Goal: Navigation & Orientation: Find specific page/section

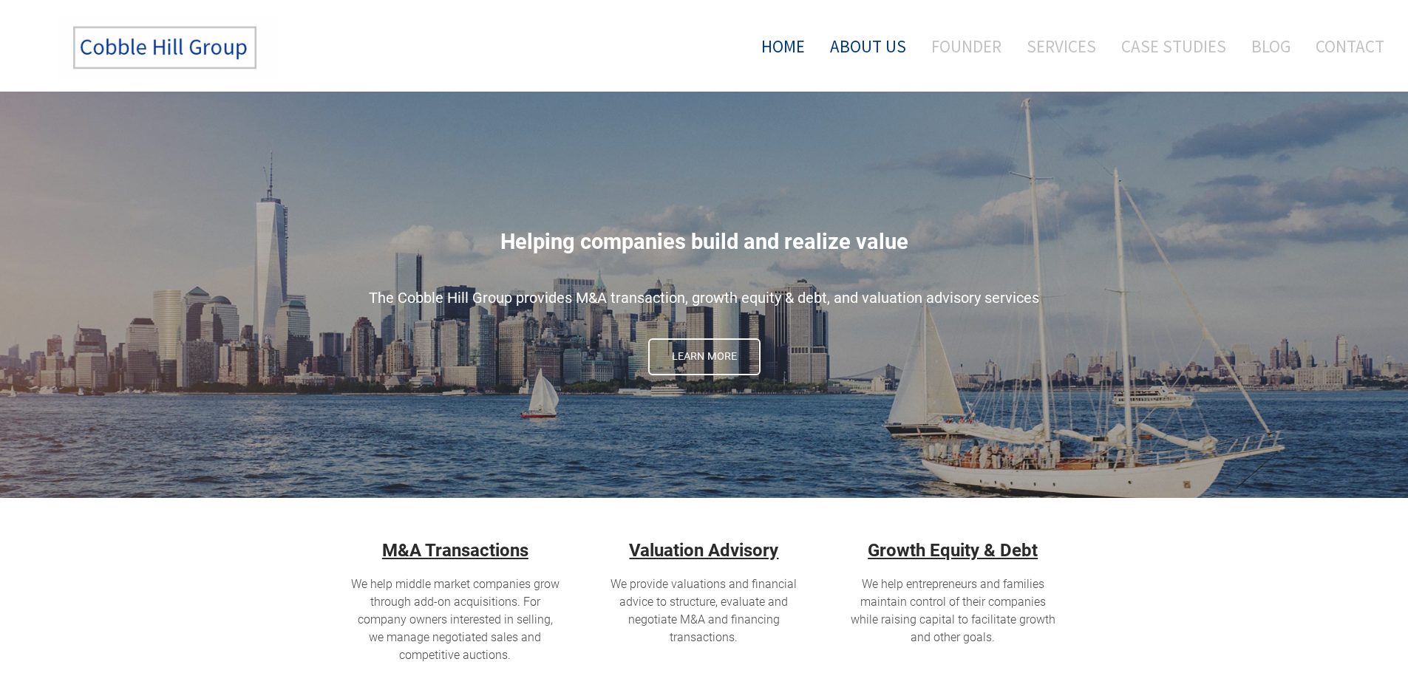
click at [875, 53] on link "About Us" at bounding box center [868, 46] width 98 height 61
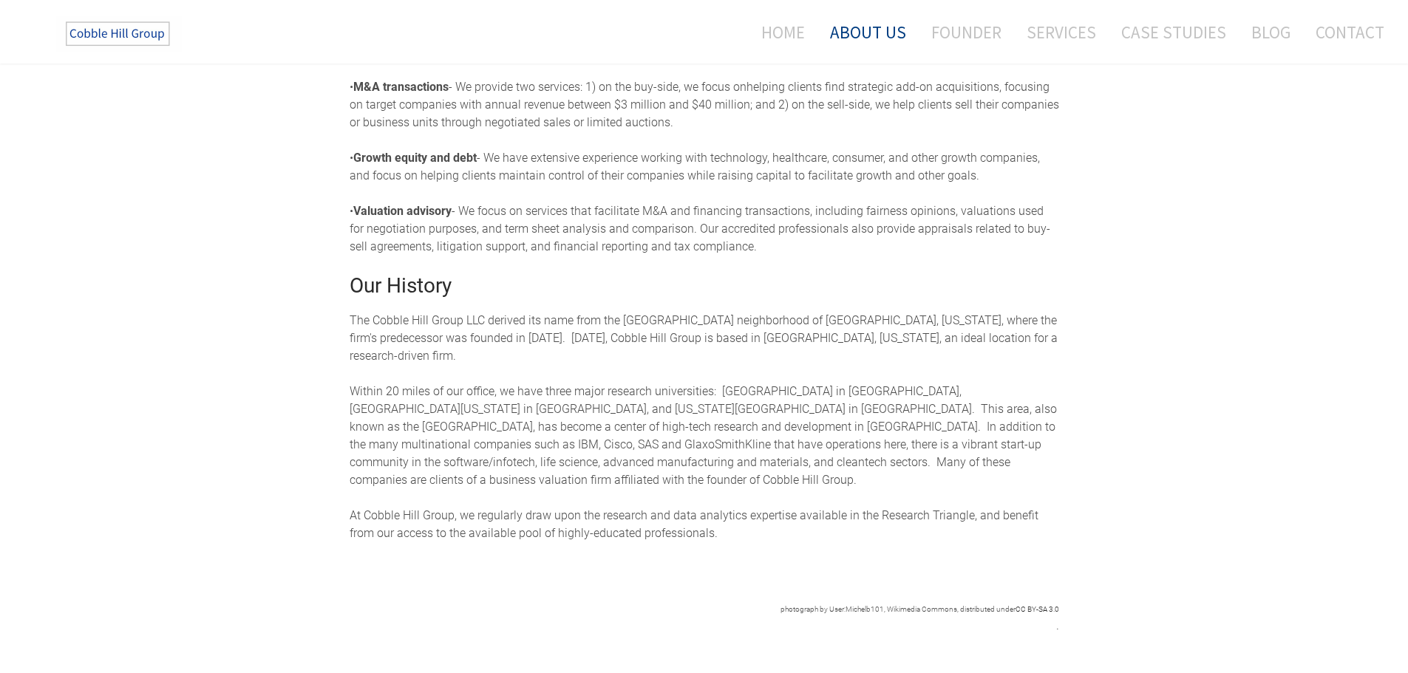
scroll to position [143, 0]
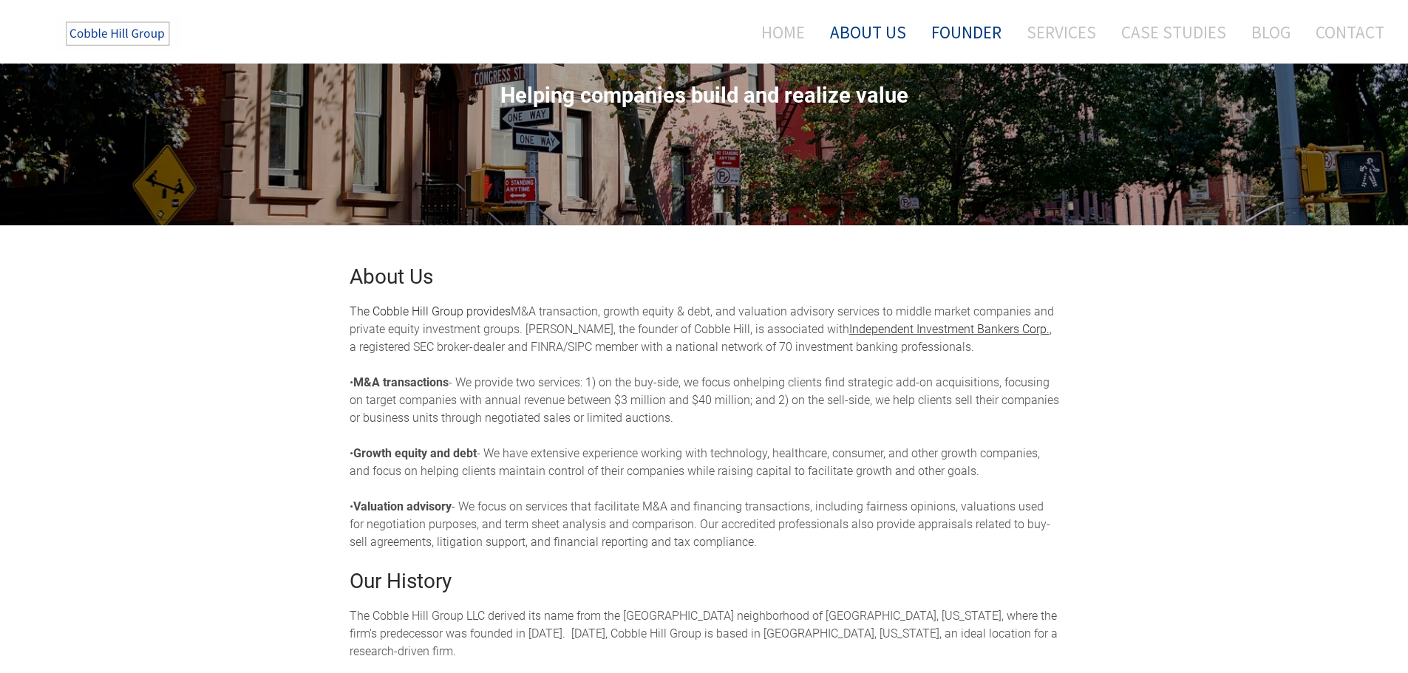
click at [963, 35] on link "Founder" at bounding box center [966, 32] width 92 height 39
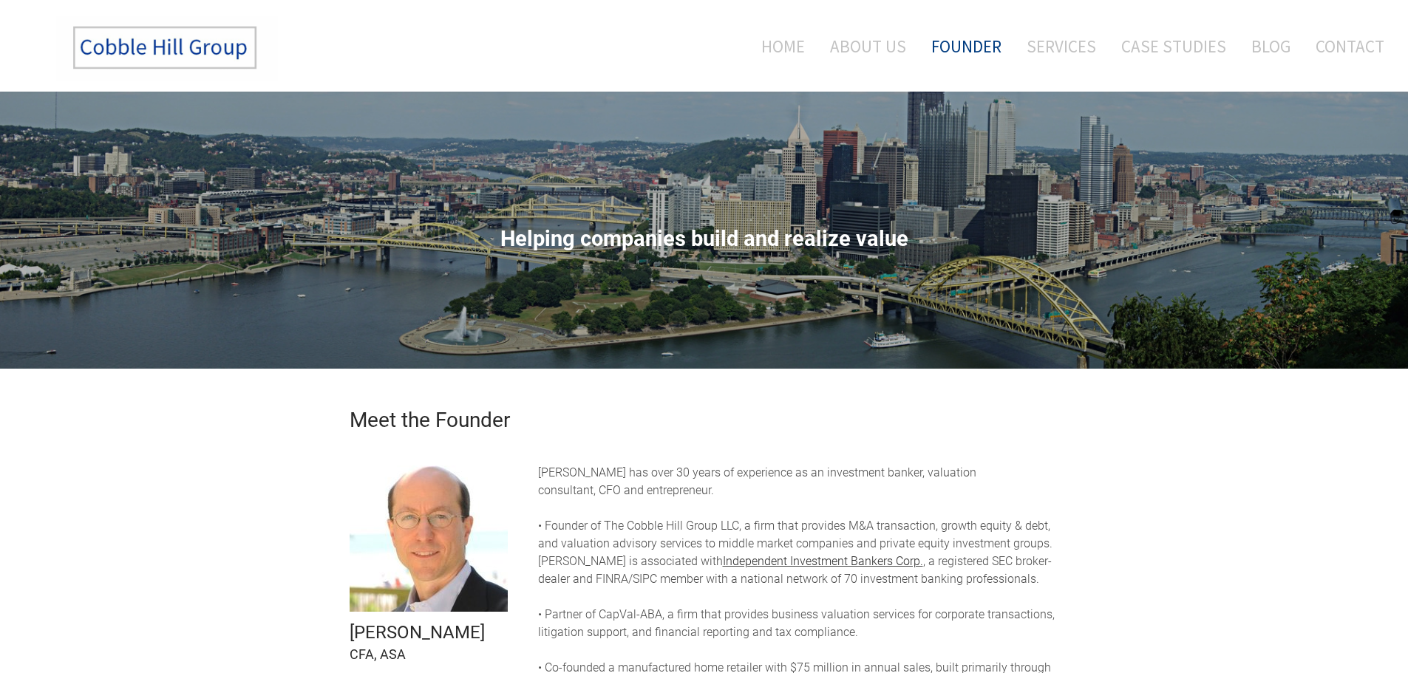
click at [178, 52] on img at bounding box center [167, 48] width 222 height 65
